Goal: Navigation & Orientation: Find specific page/section

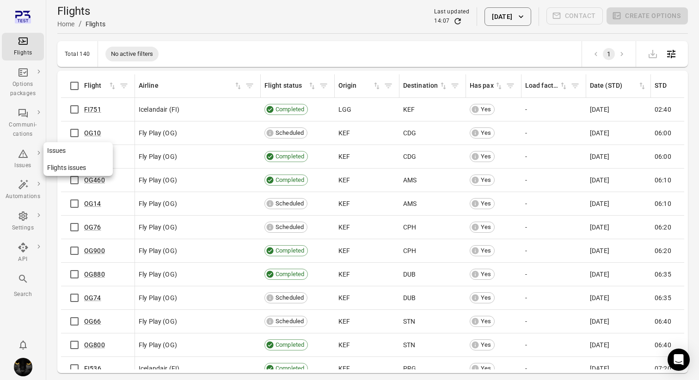
click at [24, 165] on div "Issues" at bounding box center [23, 165] width 35 height 9
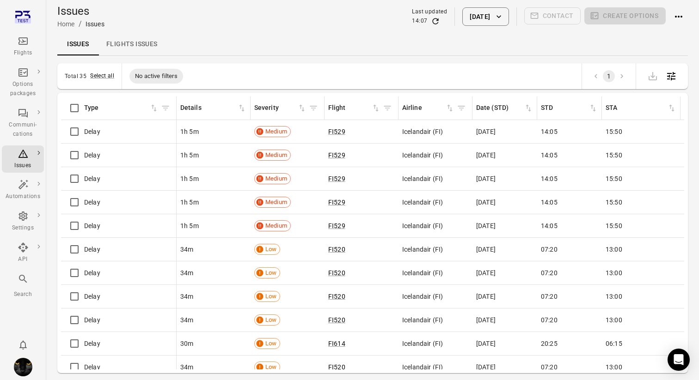
click at [143, 43] on link "Flights issues" at bounding box center [132, 44] width 66 height 22
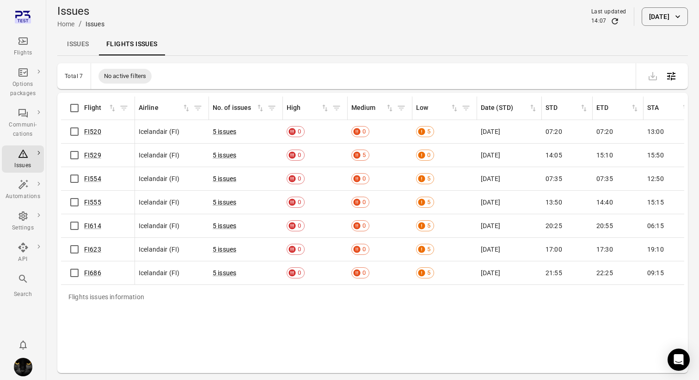
click at [110, 331] on div "Flights issues information Flight Airline No. of issues High Medium Low Date (S…" at bounding box center [372, 233] width 623 height 273
click at [78, 47] on link "Issues" at bounding box center [78, 44] width 42 height 22
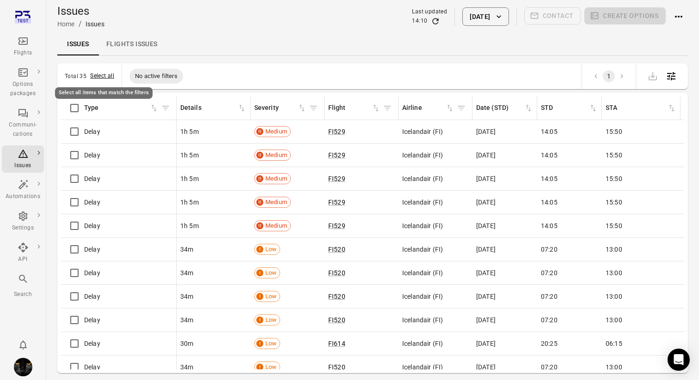
click at [100, 75] on button "Select all" at bounding box center [102, 76] width 24 height 9
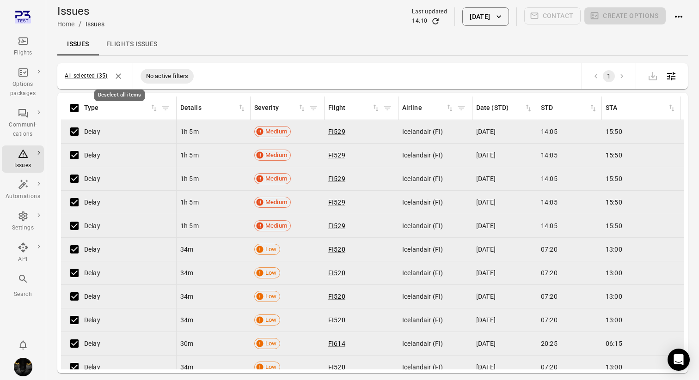
click at [118, 74] on icon "Deselect all items" at bounding box center [118, 76] width 9 height 9
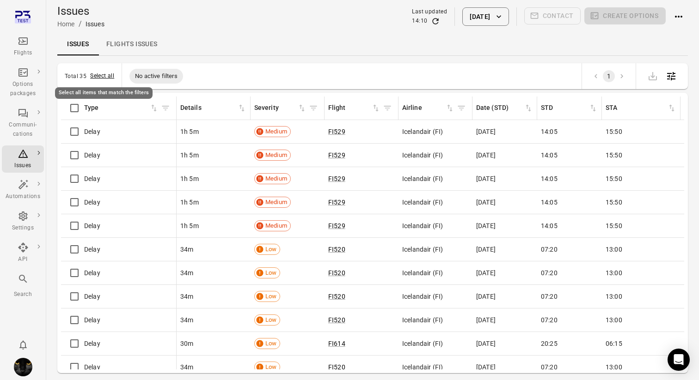
click at [101, 79] on button "Select all" at bounding box center [102, 76] width 24 height 9
click at [277, 29] on div "Issues Home / Issues Last updated 14:15 [DATE] Contact Create options" at bounding box center [372, 17] width 631 height 26
click at [130, 44] on link "Flights issues" at bounding box center [132, 44] width 66 height 22
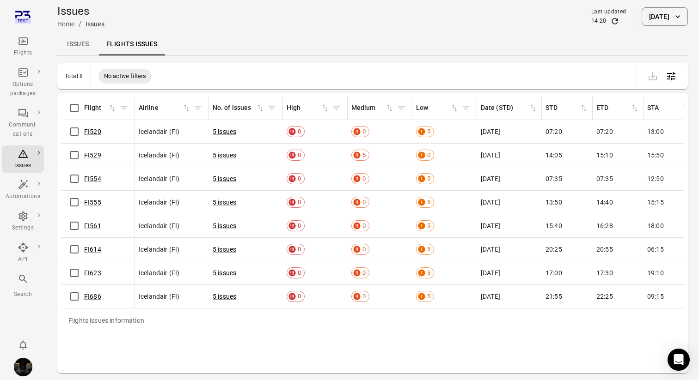
click at [270, 67] on div "Total 8 No active filters" at bounding box center [372, 76] width 631 height 26
click at [79, 51] on link "Issues" at bounding box center [78, 44] width 42 height 22
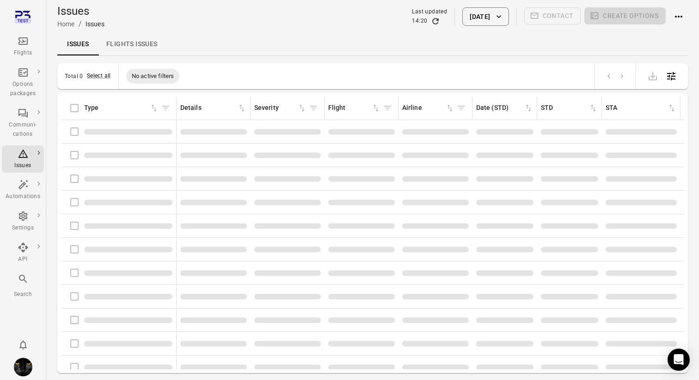
click at [143, 41] on link "Flights issues" at bounding box center [132, 44] width 66 height 22
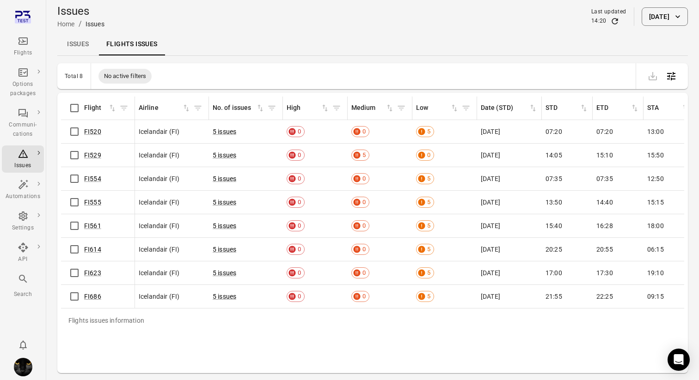
click at [69, 37] on link "Issues" at bounding box center [78, 44] width 42 height 22
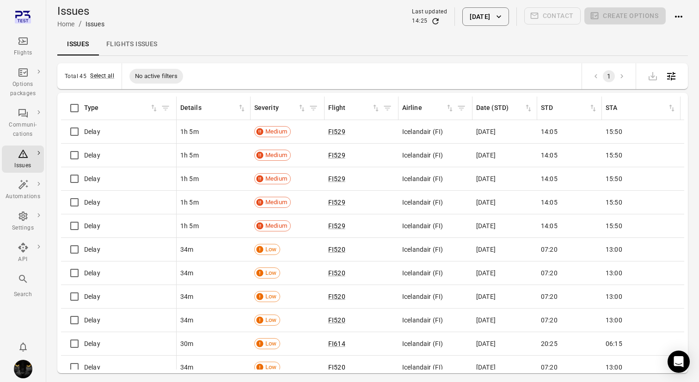
click at [28, 42] on icon "Main navigation" at bounding box center [23, 41] width 11 height 11
